Goal: Transaction & Acquisition: Purchase product/service

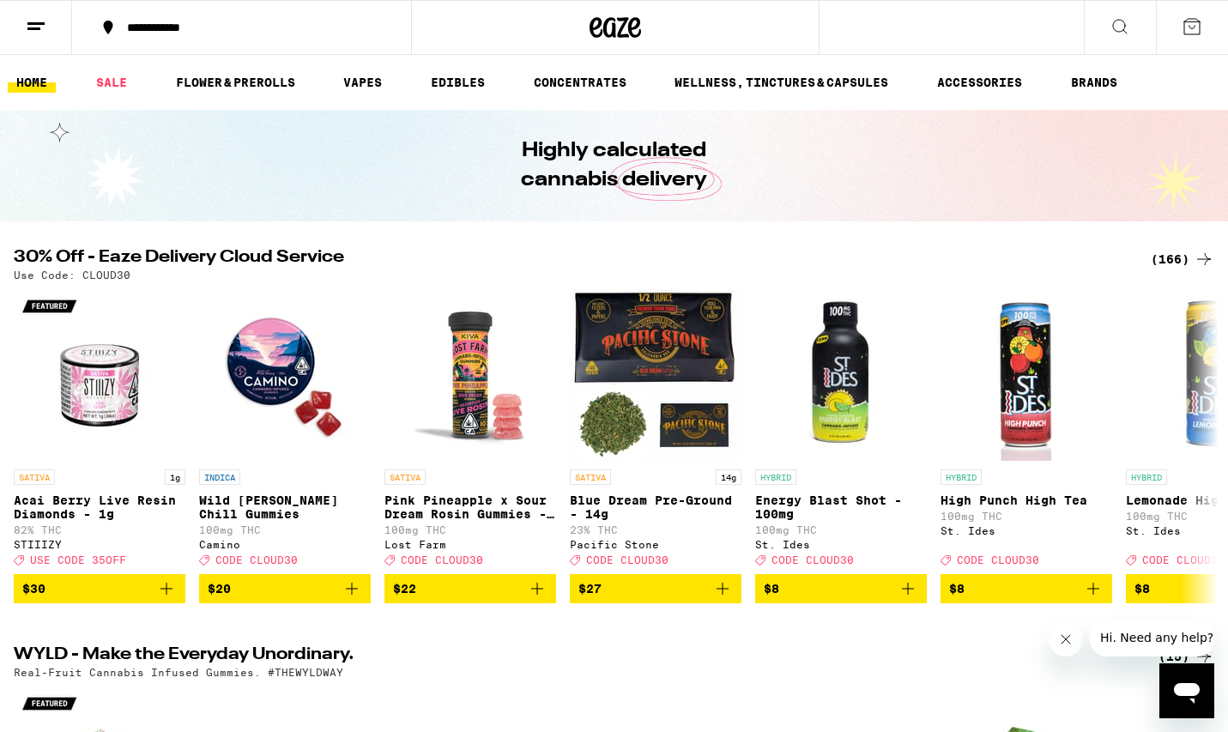
click at [1165, 263] on div "(166)" at bounding box center [1183, 259] width 64 height 21
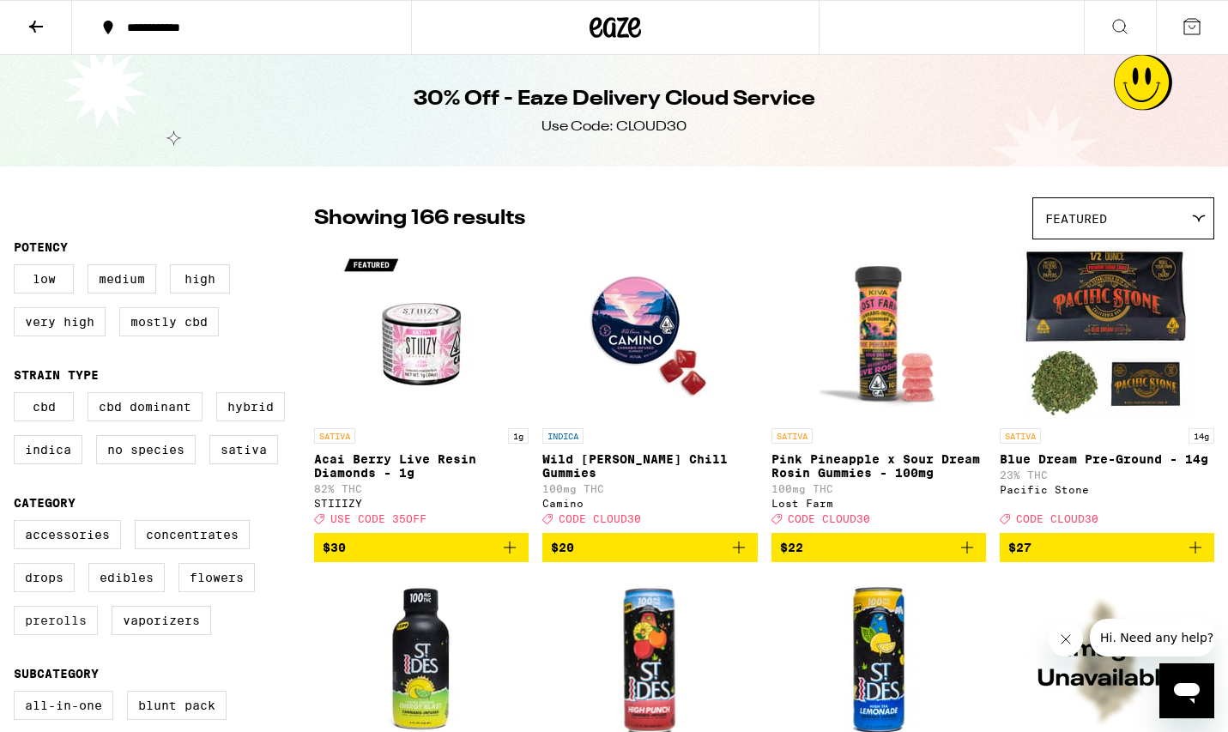
click at [43, 635] on label "Prerolls" at bounding box center [56, 620] width 84 height 29
click at [18, 524] on input "Prerolls" at bounding box center [17, 523] width 1 height 1
checkbox input "true"
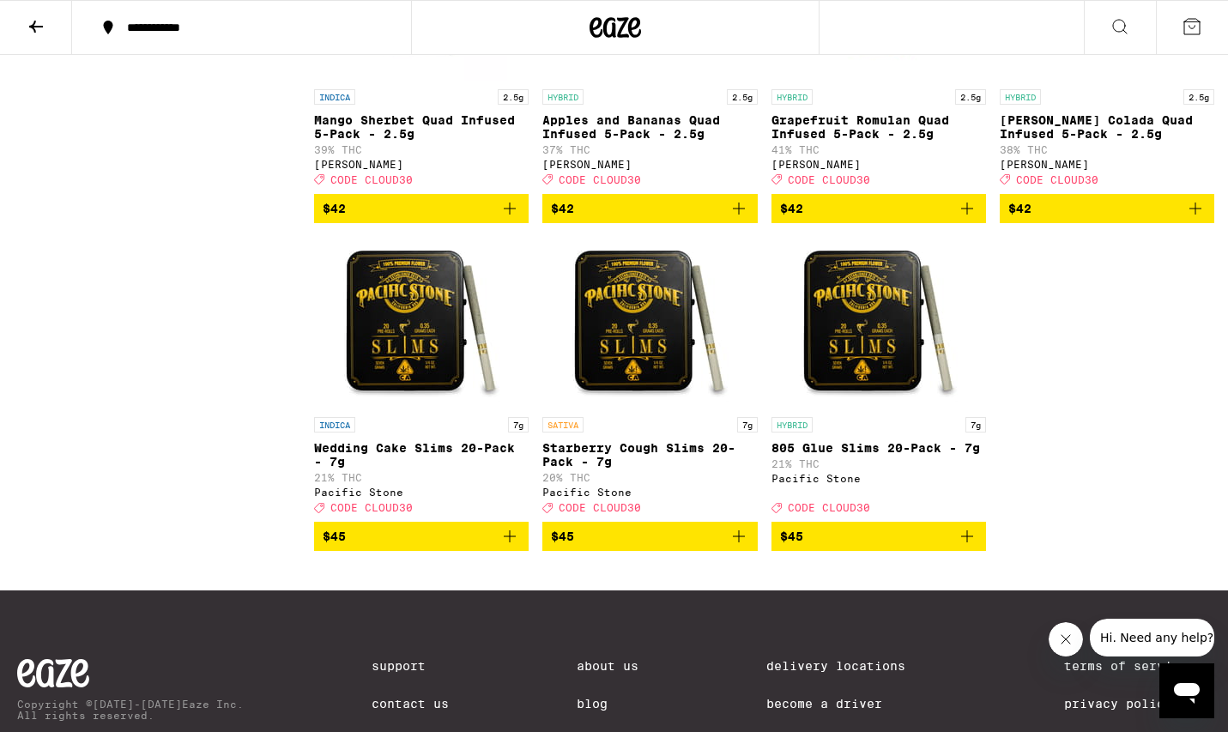
scroll to position [3871, 0]
